Goal: Task Accomplishment & Management: Complete application form

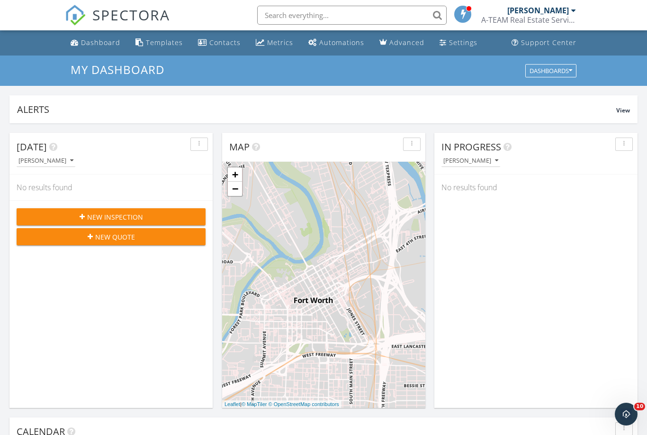
scroll to position [863, 648]
click at [167, 215] on div "New Inspection" at bounding box center [111, 217] width 174 height 10
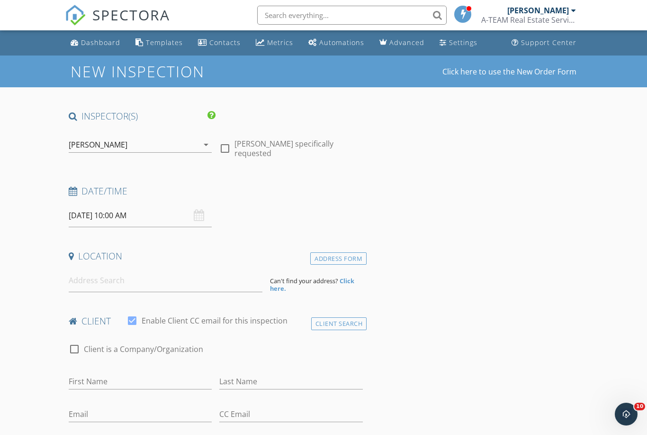
click at [155, 209] on input "09/28/2025 10:00 AM" at bounding box center [141, 215] width 144 height 23
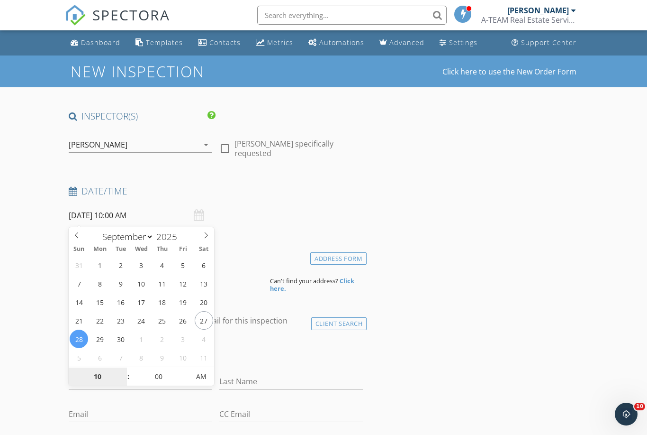
type input "[DATE] 10:00 AM"
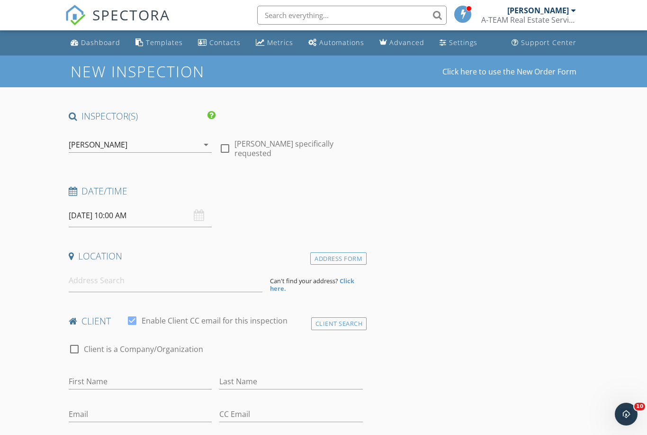
click at [166, 213] on input "[DATE] 10:00 AM" at bounding box center [141, 215] width 144 height 23
click at [325, 211] on div "Date/Time 09/29/2025 10:00 AM" at bounding box center [216, 206] width 302 height 42
click at [215, 287] on input at bounding box center [166, 280] width 194 height 23
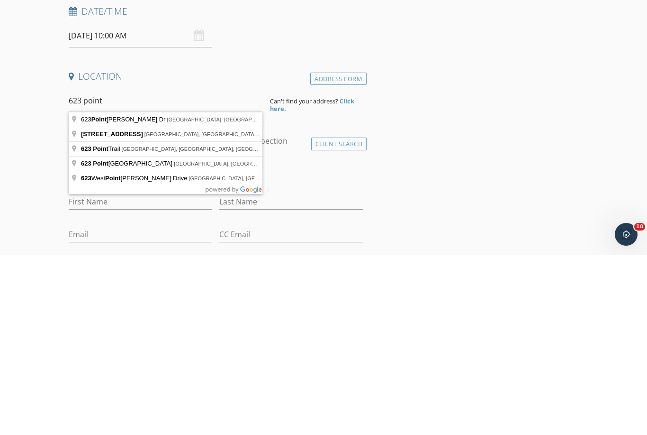
type input "623 Point Vista Drive, Aledo, TX, USA"
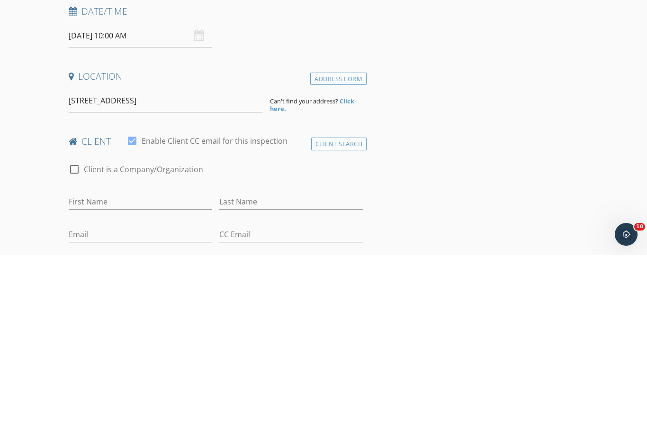
scroll to position [180, 0]
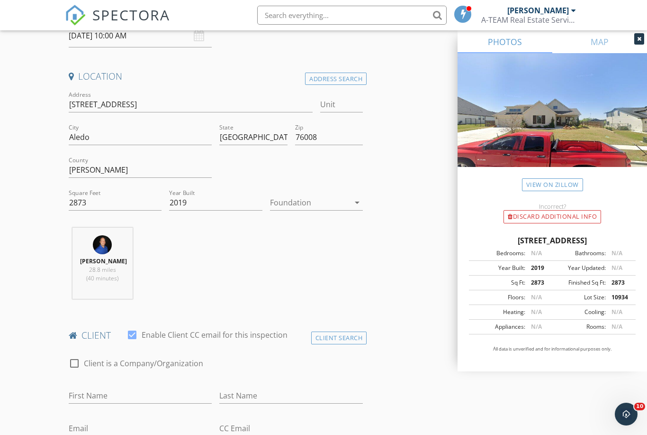
click at [335, 195] on div at bounding box center [310, 202] width 80 height 15
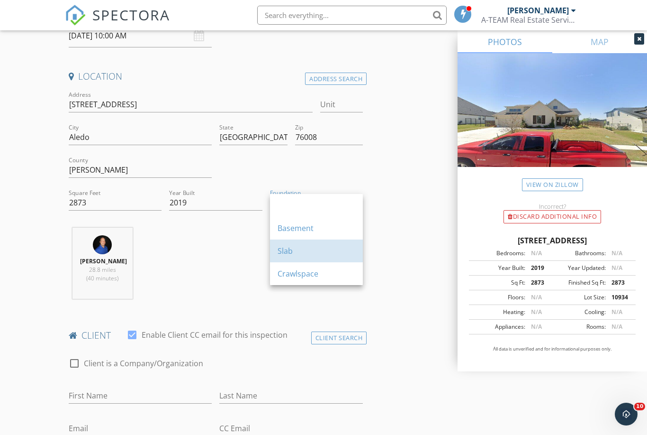
click at [297, 252] on div "Slab" at bounding box center [317, 250] width 78 height 11
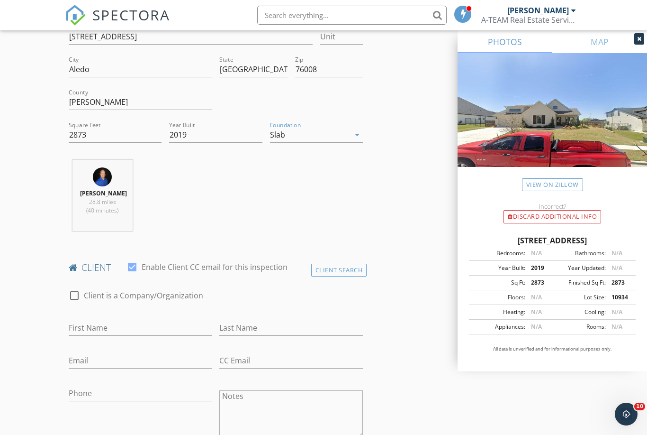
scroll to position [248, 0]
click at [198, 323] on input "First Name" at bounding box center [141, 327] width 144 height 16
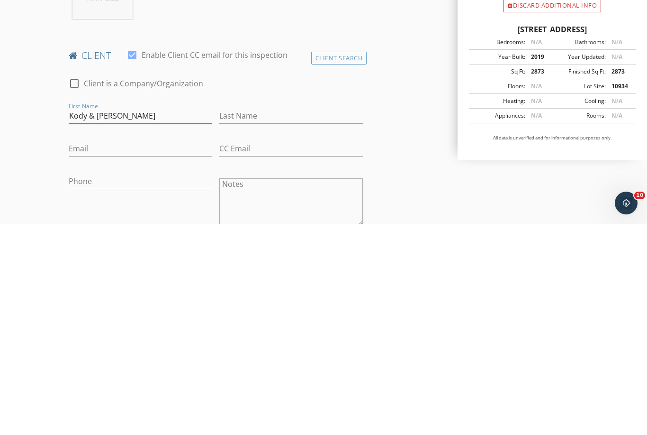
type input "Kody & [PERSON_NAME]"
click at [281, 319] on input "Last Name" at bounding box center [291, 327] width 144 height 16
type input "[PERSON_NAME]"
click at [176, 352] on input "Email" at bounding box center [141, 360] width 144 height 16
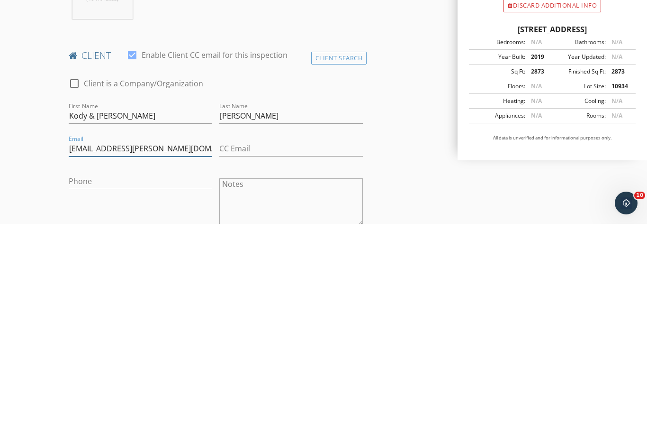
type input "Kody.d.walker@gmail.com"
click at [307, 352] on input "CC Email" at bounding box center [291, 360] width 144 height 16
type input "[EMAIL_ADDRESS][DOMAIN_NAME]"
click at [162, 387] on input "Phone" at bounding box center [141, 395] width 144 height 16
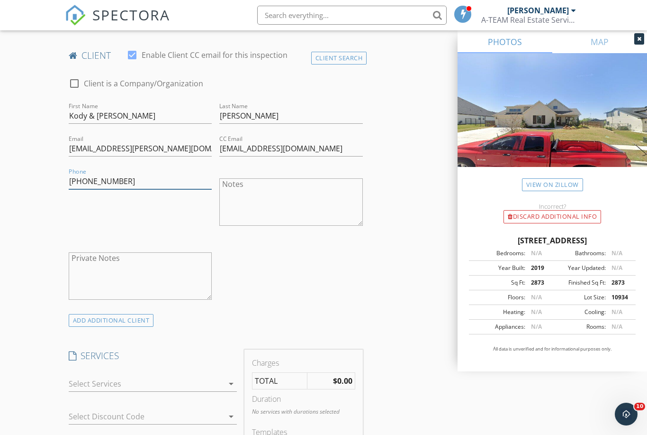
type input "[PHONE_NUMBER]"
click at [183, 387] on div at bounding box center [146, 383] width 155 height 15
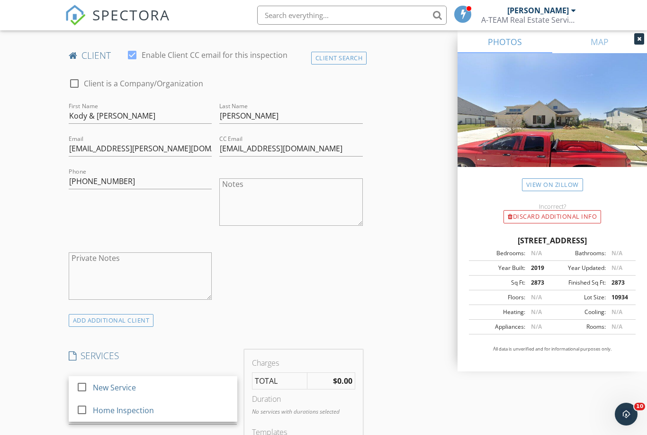
click at [175, 406] on div "Home Inspection" at bounding box center [161, 410] width 137 height 19
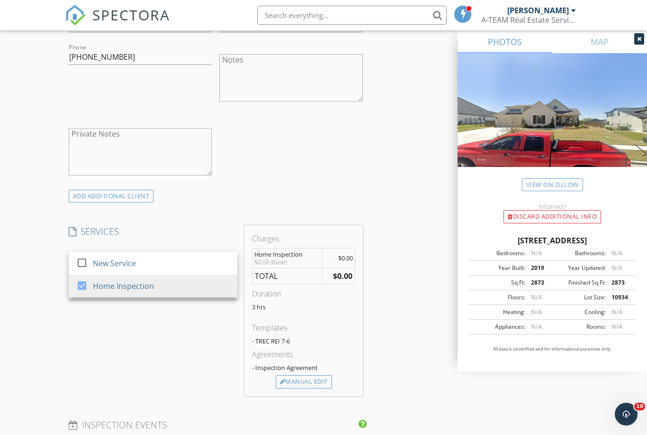
scroll to position [585, 0]
click at [322, 383] on div "Manual Edit" at bounding box center [304, 379] width 56 height 13
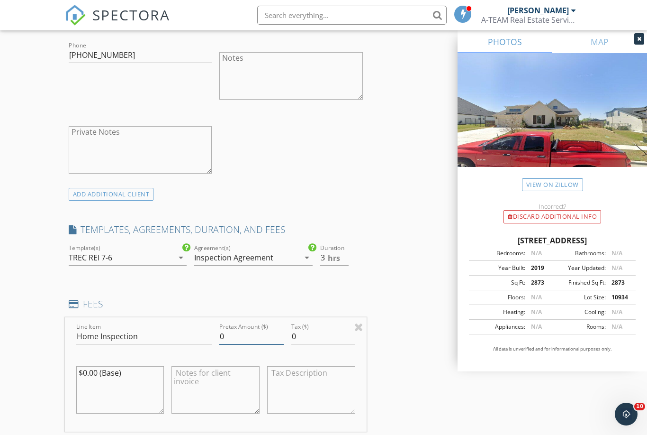
click at [267, 337] on input "0" at bounding box center [251, 336] width 64 height 16
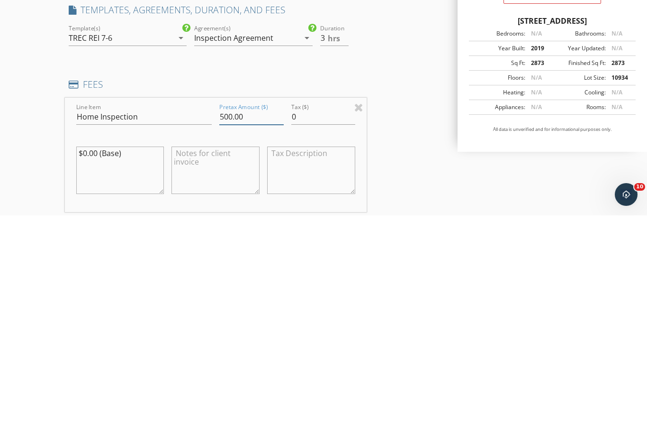
type input "500.00"
click at [425, 176] on div "INSPECTOR(S) check_box Damien Wade PRIMARY Damien Wade arrow_drop_down check_bo…" at bounding box center [324, 407] width 518 height 1764
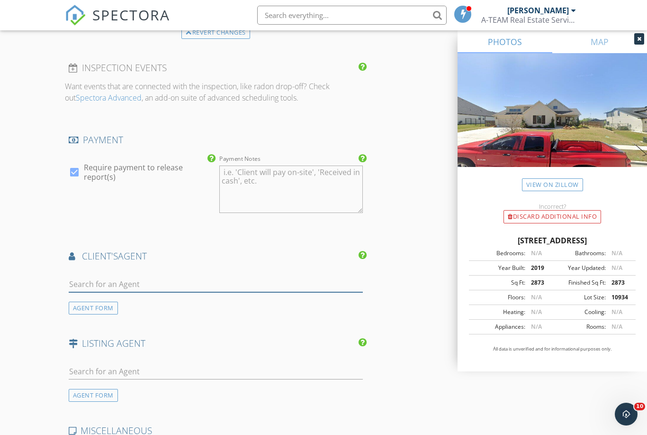
click at [285, 288] on input "text" at bounding box center [216, 284] width 294 height 16
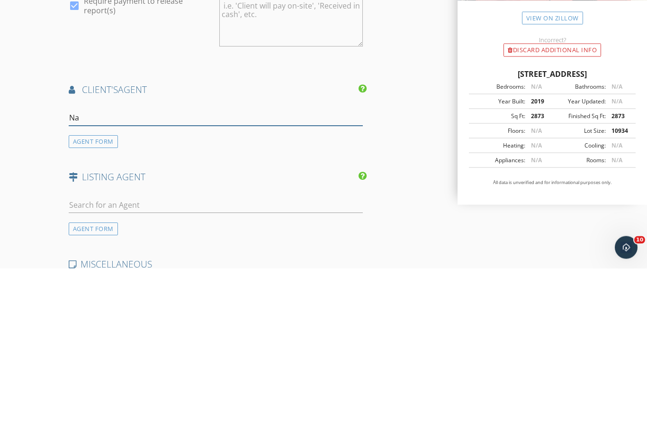
type input "Nat"
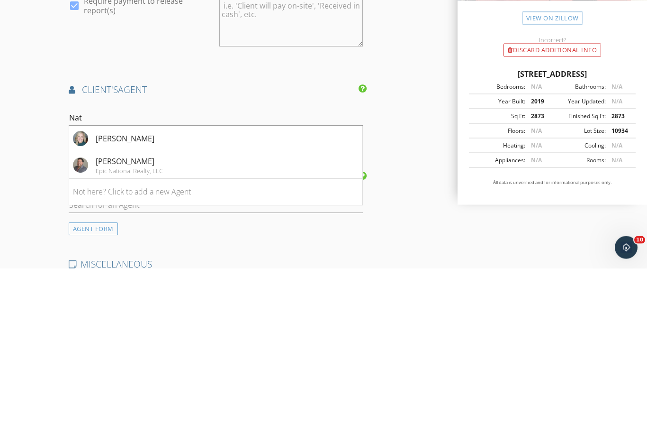
click at [240, 292] on li "[PERSON_NAME]" at bounding box center [215, 305] width 293 height 27
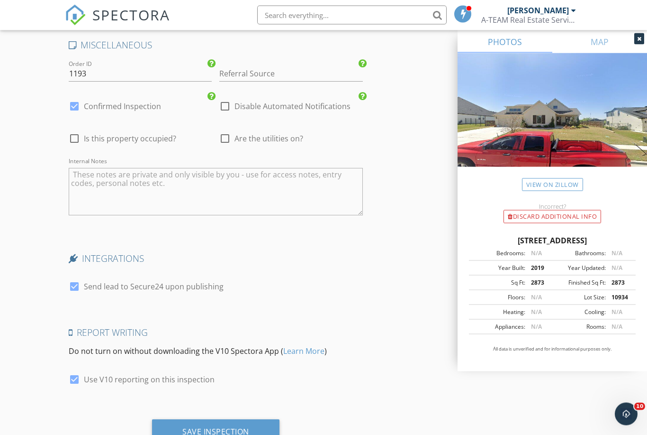
scroll to position [1643, 0]
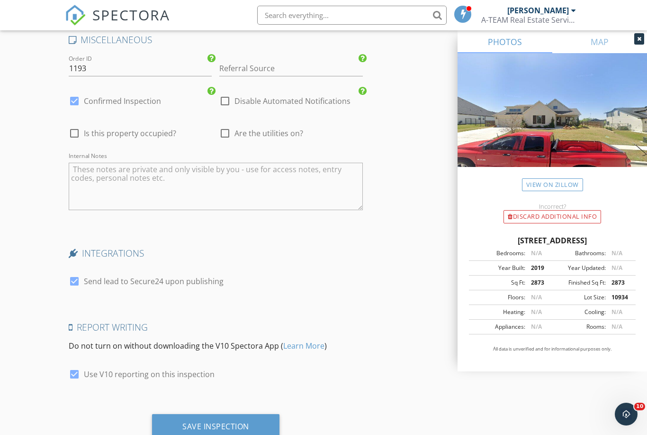
click at [219, 281] on label "Send lead to Secure24 upon publishing" at bounding box center [154, 280] width 140 height 9
checkbox input "false"
click at [232, 423] on div "Save Inspection" at bounding box center [215, 425] width 67 height 9
